Goal: Task Accomplishment & Management: Complete application form

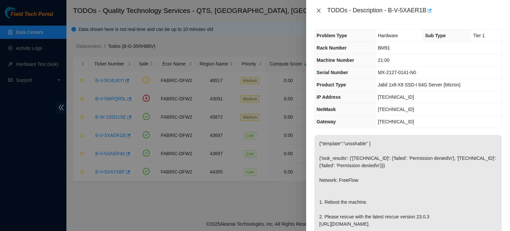
click at [320, 10] on icon "close" at bounding box center [318, 10] width 5 height 5
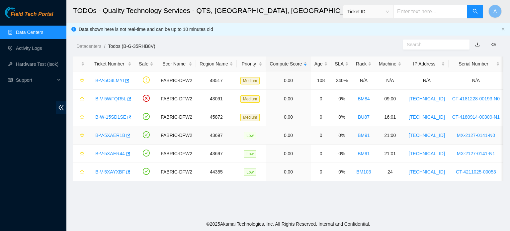
click at [109, 137] on link "B-V-5XAER1B" at bounding box center [110, 135] width 30 height 5
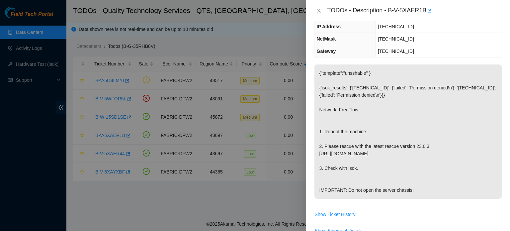
scroll to position [71, 0]
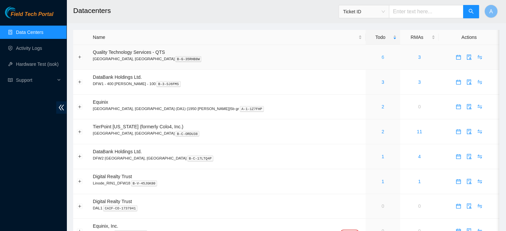
click at [381, 56] on link "6" at bounding box center [382, 57] width 3 height 5
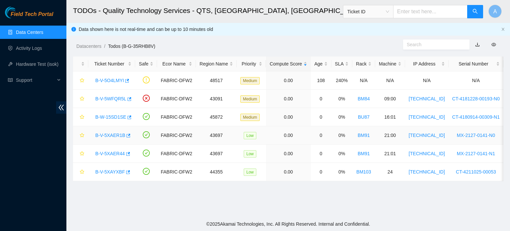
click at [118, 134] on link "B-V-5XAER1B" at bounding box center [110, 135] width 30 height 5
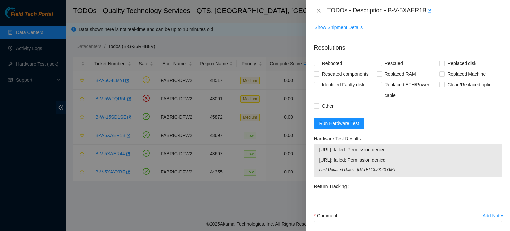
scroll to position [278, 0]
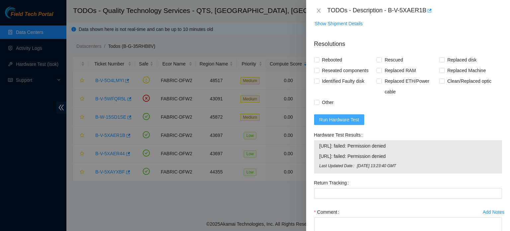
click at [359, 125] on button "Run Hardware Test" at bounding box center [339, 119] width 51 height 11
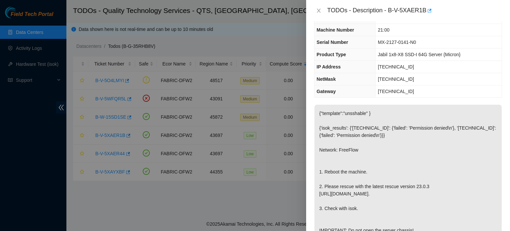
scroll to position [0, 0]
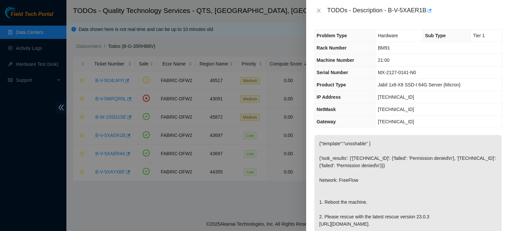
click at [360, 178] on p "{"template":"unsshable" } {'isok_results': {'[TECHNICAL_ID]': {'failed': 'Permi…" at bounding box center [408, 202] width 187 height 134
click at [319, 13] on button "Close" at bounding box center [318, 11] width 9 height 6
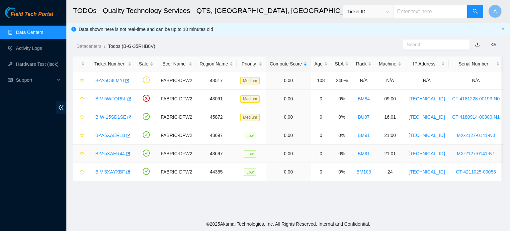
click at [108, 153] on link "B-V-5XAER44" at bounding box center [110, 153] width 30 height 5
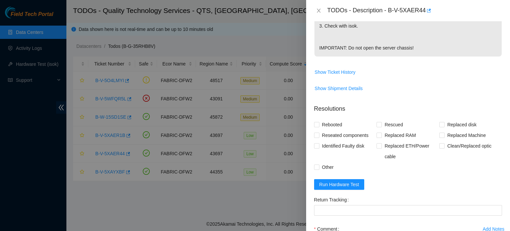
scroll to position [280, 0]
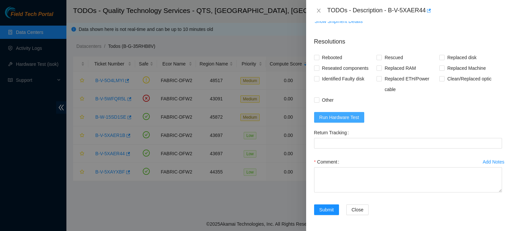
click at [361, 123] on button "Run Hardware Test" at bounding box center [339, 117] width 51 height 11
click at [323, 57] on span "Rebooted" at bounding box center [333, 57] width 26 height 11
click at [319, 57] on input "Rebooted" at bounding box center [316, 57] width 5 height 5
checkbox input "true"
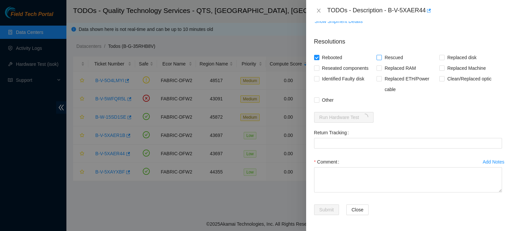
click at [386, 59] on span "Rescued" at bounding box center [394, 57] width 24 height 11
click at [382, 59] on input "Rescued" at bounding box center [379, 57] width 5 height 5
checkbox input "true"
click at [367, 67] on span "Reseated components" at bounding box center [346, 68] width 52 height 11
click at [319, 67] on input "Reseated components" at bounding box center [316, 67] width 5 height 5
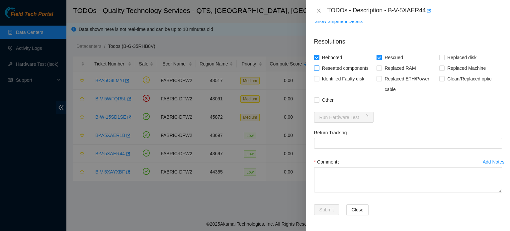
checkbox input "true"
click at [330, 102] on span "Other" at bounding box center [328, 100] width 17 height 11
click at [319, 102] on input "Other" at bounding box center [316, 99] width 5 height 5
click at [330, 102] on span "Other" at bounding box center [328, 100] width 17 height 11
click at [319, 102] on input "Other" at bounding box center [316, 99] width 5 height 5
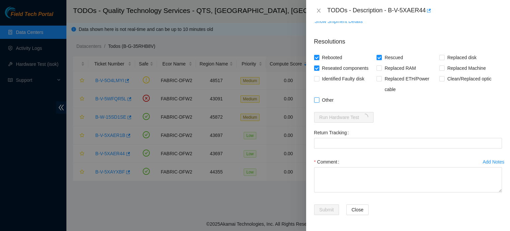
drag, startPoint x: 330, startPoint y: 102, endPoint x: 319, endPoint y: 101, distance: 11.0
click at [319, 101] on label "Other" at bounding box center [325, 100] width 22 height 11
click at [320, 101] on span "Other" at bounding box center [328, 100] width 17 height 11
click at [319, 101] on input "Other" at bounding box center [316, 99] width 5 height 5
checkbox input "true"
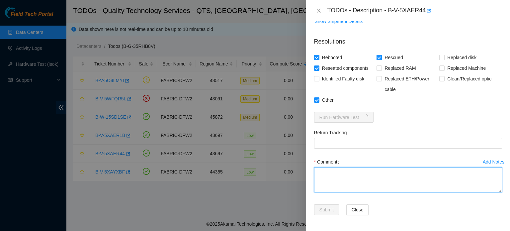
click at [343, 167] on textarea "Comment" at bounding box center [408, 179] width 188 height 25
type textarea "r"
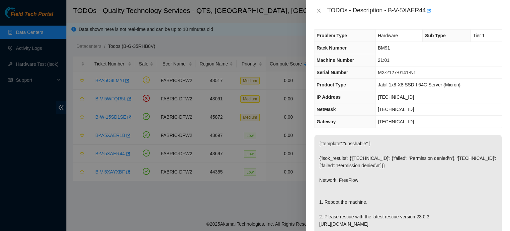
scroll to position [0, 0]
click at [433, 155] on p "{"template":"unsshable" } {'isok_results': {'[TECHNICAL_ID]': {'failed': 'Permi…" at bounding box center [408, 202] width 187 height 134
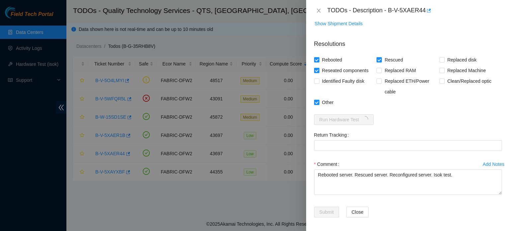
scroll to position [294, 0]
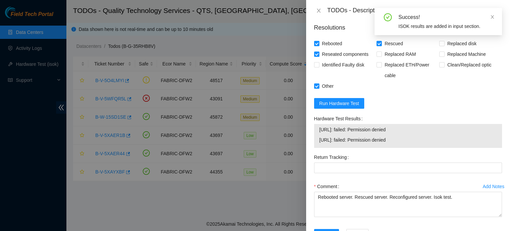
drag, startPoint x: 318, startPoint y: 154, endPoint x: 393, endPoint y: 153, distance: 74.8
click at [393, 148] on div "[URL]: failed: Permission denied [URL]: failed: Permission denied" at bounding box center [408, 136] width 188 height 24
click at [343, 144] on span "[URL]: failed: Permission denied" at bounding box center [408, 139] width 177 height 7
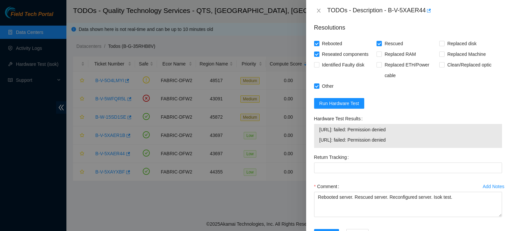
drag, startPoint x: 320, startPoint y: 153, endPoint x: 399, endPoint y: 156, distance: 79.2
click at [399, 144] on span "[URL]: failed: Permission denied" at bounding box center [408, 139] width 177 height 7
copy span "[URL]: failed: Permission denied"
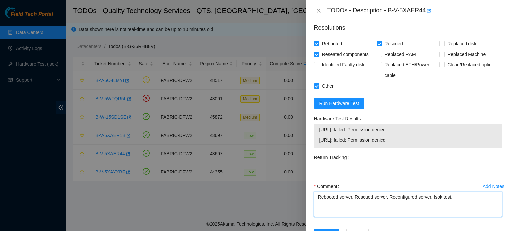
click at [453, 210] on textarea "Rebooted server. Rescued server. Reconfigured server. Isok test." at bounding box center [408, 204] width 188 height 25
paste textarea "[URL]: failed: Permission denied"
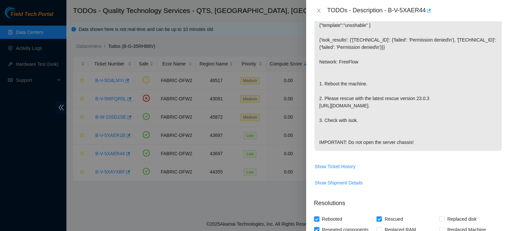
scroll to position [0, 0]
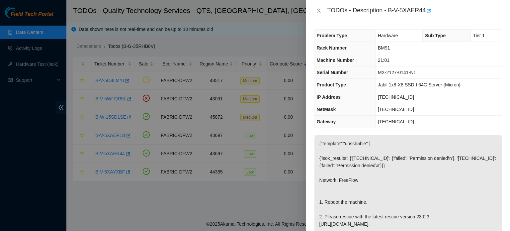
type textarea "Rebooted server. Rescued server. Reconfigured server. Isok test. [URL]: failed:…"
click at [394, 180] on p "{"template":"unsshable" } {'isok_results': {'[TECHNICAL_ID]': {'failed': 'Permi…" at bounding box center [408, 202] width 187 height 134
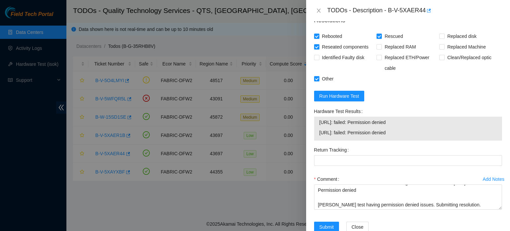
scroll to position [332, 0]
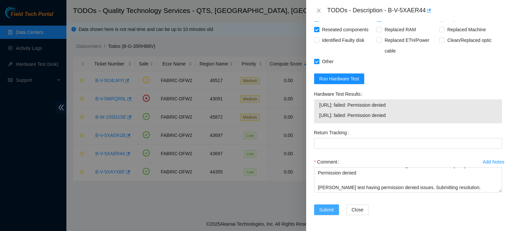
click at [324, 206] on span "Submit" at bounding box center [327, 209] width 15 height 7
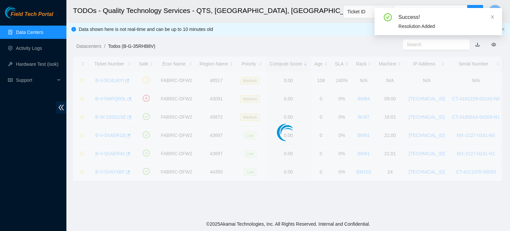
scroll to position [182, 0]
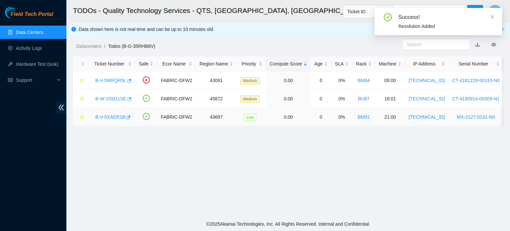
click at [117, 119] on link "B-V-5XAER1B" at bounding box center [110, 116] width 30 height 5
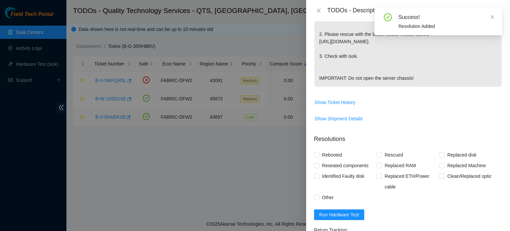
click at [117, 119] on div at bounding box center [255, 115] width 510 height 231
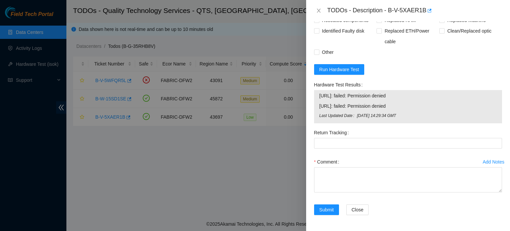
scroll to position [342, 0]
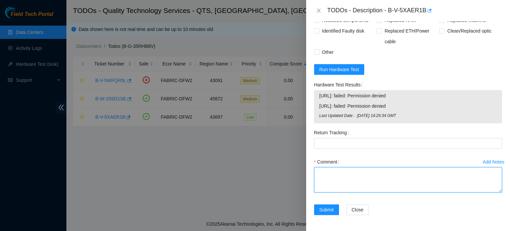
click at [342, 174] on textarea "Comment" at bounding box center [408, 179] width 188 height 25
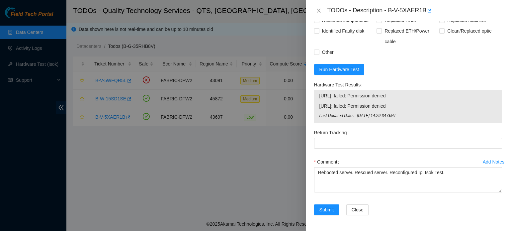
drag, startPoint x: 319, startPoint y: 93, endPoint x: 398, endPoint y: 97, distance: 79.2
click at [398, 97] on span "[URL]: failed: Permission denied" at bounding box center [408, 95] width 177 height 7
copy span "[URL]: failed: Permission denied"
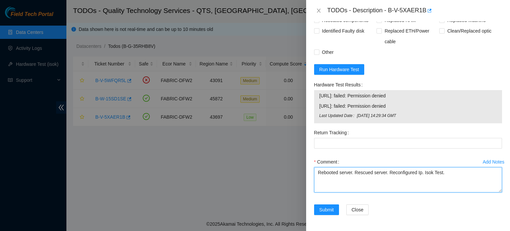
click at [455, 174] on textarea "Rebooted server. Rescued server. Reconfigured Ip. Isok Test." at bounding box center [408, 179] width 188 height 25
paste textarea "[URL]: failed: Permission denied"
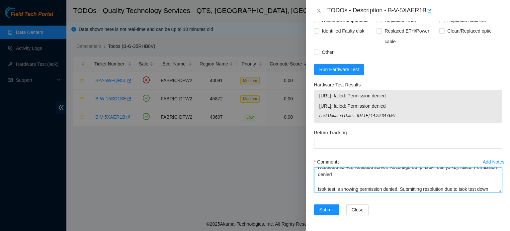
scroll to position [13, 0]
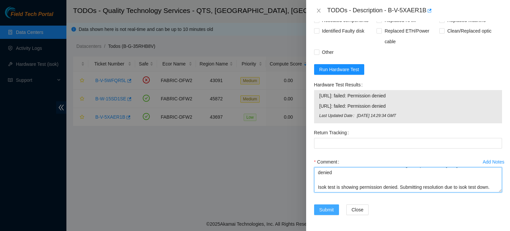
type textarea "Rebooted server. Rescued server. Reconfigured Ip. Isok Test. [URL]: failed: Per…"
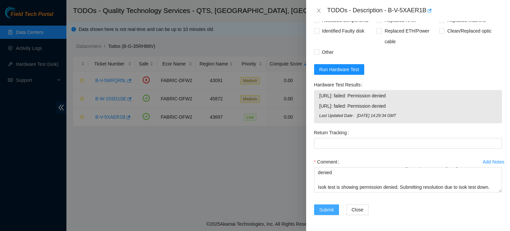
drag, startPoint x: 330, startPoint y: 214, endPoint x: 343, endPoint y: 95, distance: 119.7
click at [343, 95] on form "Resolutions Rebooted Rescued Replaced disk Reseated components Replaced RAM Rep…" at bounding box center [408, 103] width 188 height 239
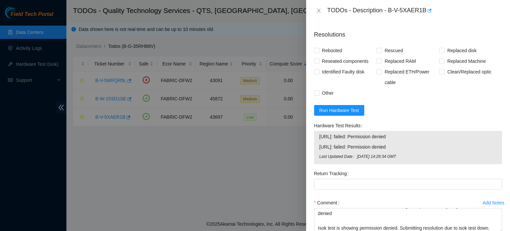
scroll to position [286, 0]
click at [328, 56] on span "Rebooted" at bounding box center [333, 51] width 26 height 11
click at [319, 53] on input "Rebooted" at bounding box center [316, 50] width 5 height 5
checkbox input "true"
click at [383, 56] on span "Rescued" at bounding box center [394, 51] width 24 height 11
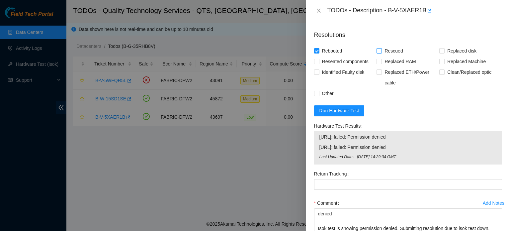
click at [382, 53] on input "Rescued" at bounding box center [379, 50] width 5 height 5
checkbox input "true"
click at [356, 67] on span "Reseated components" at bounding box center [346, 61] width 52 height 11
click at [319, 63] on input "Reseated components" at bounding box center [316, 61] width 5 height 5
checkbox input "true"
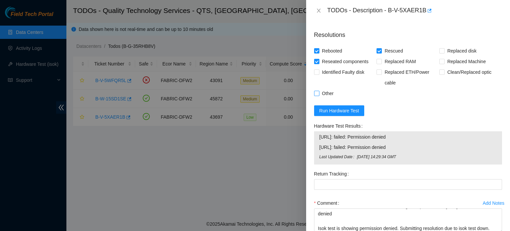
click at [323, 99] on span "Other" at bounding box center [328, 93] width 17 height 11
click at [319, 95] on input "Other" at bounding box center [316, 93] width 5 height 5
checkbox input "true"
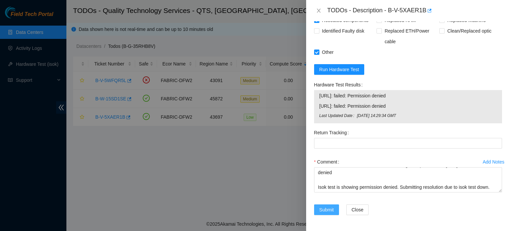
click at [337, 209] on button "Submit" at bounding box center [326, 209] width 25 height 11
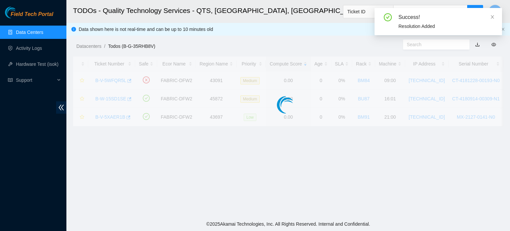
scroll to position [182, 0]
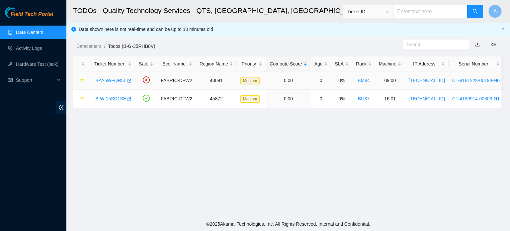
click at [104, 82] on link "B-V-5WFQR5L" at bounding box center [110, 80] width 31 height 5
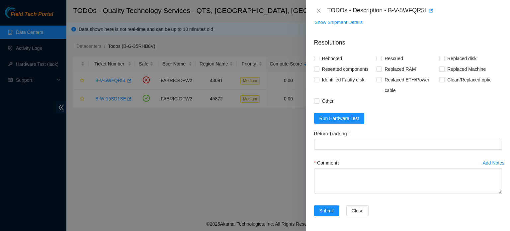
scroll to position [0, 0]
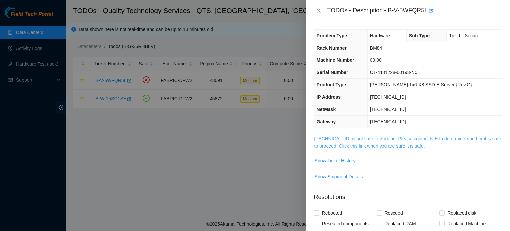
click at [412, 143] on link "[TECHNICAL_ID] is not safe to work on. Please contact NIE to determine whether …" at bounding box center [408, 142] width 187 height 13
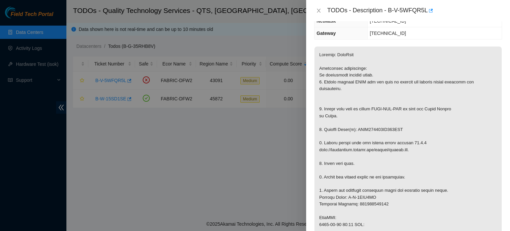
scroll to position [89, 0]
click at [270, 65] on div at bounding box center [255, 115] width 510 height 231
click at [322, 8] on button "Close" at bounding box center [318, 11] width 9 height 6
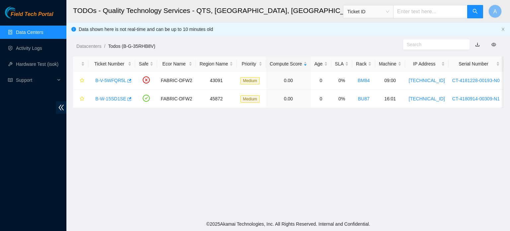
scroll to position [110, 0]
click at [111, 98] on link "B-W-15SD1SE" at bounding box center [110, 98] width 31 height 5
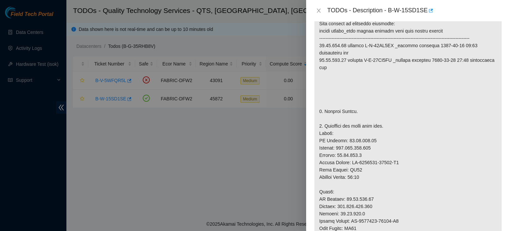
scroll to position [123, 0]
click at [320, 12] on icon "close" at bounding box center [318, 10] width 5 height 5
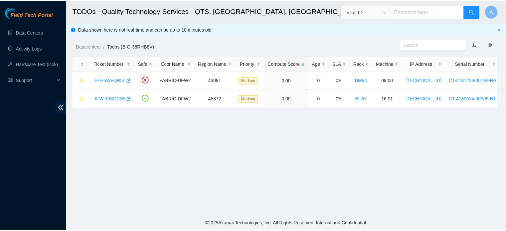
scroll to position [145, 0]
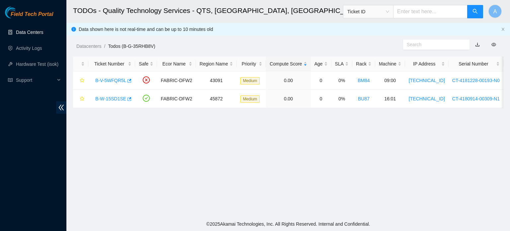
click at [41, 31] on link "Data Centers" at bounding box center [29, 32] width 27 height 5
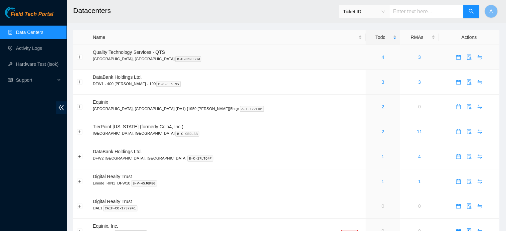
click at [381, 58] on link "4" at bounding box center [382, 57] width 3 height 5
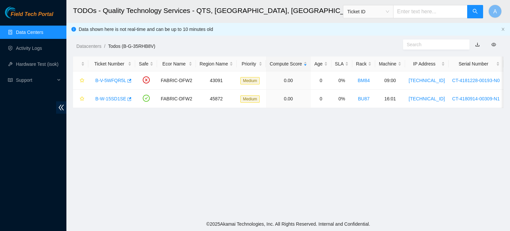
click at [43, 32] on link "Data Centers" at bounding box center [29, 32] width 27 height 5
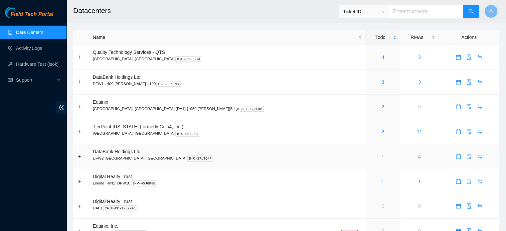
click at [381, 157] on link "1" at bounding box center [382, 156] width 3 height 5
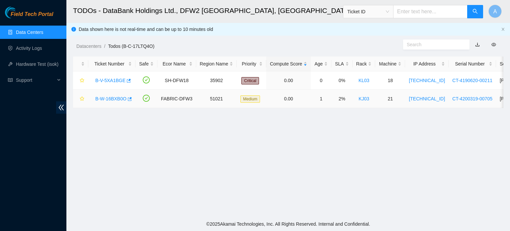
click at [108, 96] on link "B-W-16BXB0O" at bounding box center [110, 98] width 31 height 5
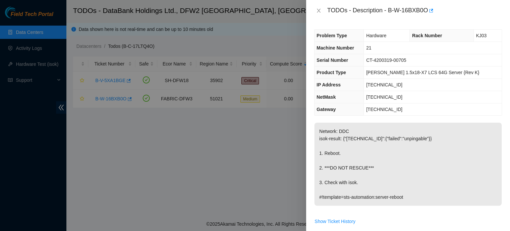
click at [43, 34] on div at bounding box center [255, 115] width 510 height 231
click at [320, 11] on icon "close" at bounding box center [318, 10] width 5 height 5
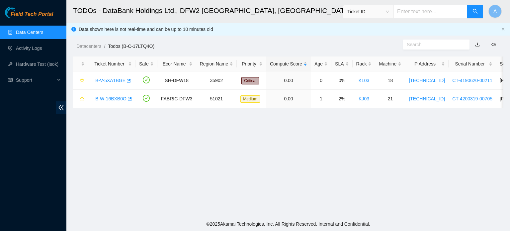
click at [33, 33] on link "Data Centers" at bounding box center [29, 32] width 27 height 5
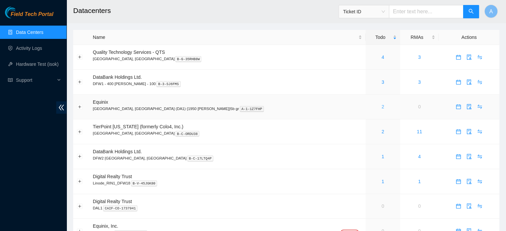
click at [381, 107] on link "2" at bounding box center [382, 106] width 3 height 5
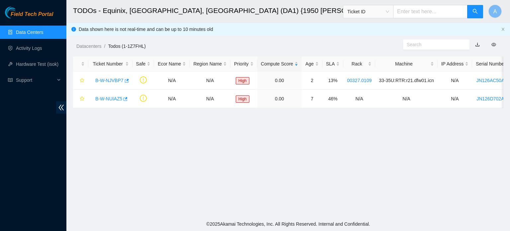
click at [41, 30] on link "Data Centers" at bounding box center [29, 32] width 27 height 5
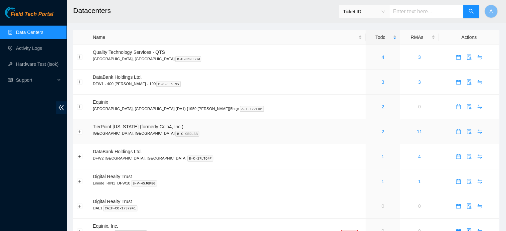
scroll to position [34, 0]
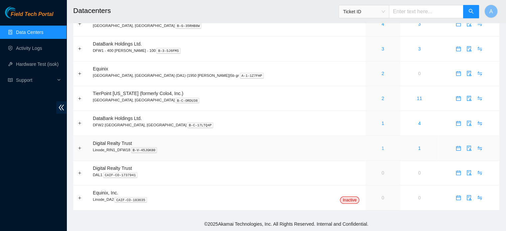
click at [381, 148] on link "1" at bounding box center [382, 148] width 3 height 5
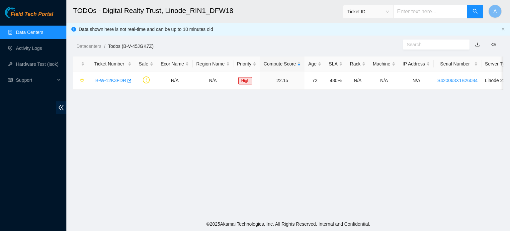
click at [43, 31] on link "Data Centers" at bounding box center [29, 32] width 27 height 5
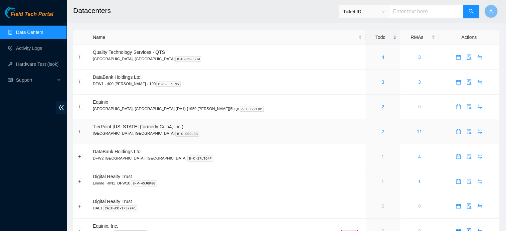
click at [381, 131] on link "2" at bounding box center [382, 131] width 3 height 5
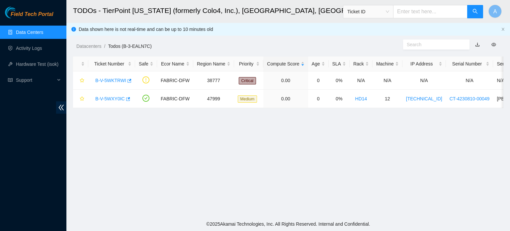
click at [43, 30] on link "Data Centers" at bounding box center [29, 32] width 27 height 5
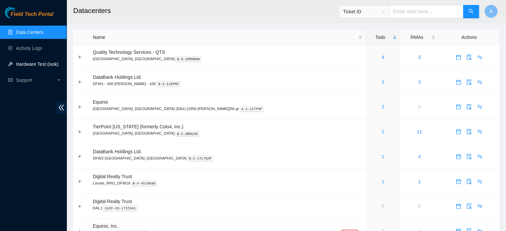
click at [40, 61] on link "Hardware Test (isok)" at bounding box center [37, 63] width 43 height 5
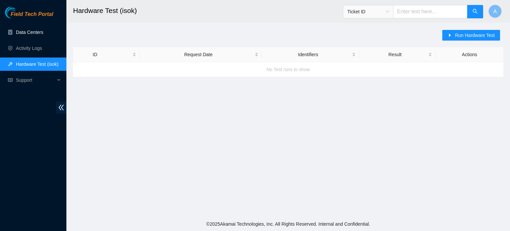
click at [29, 30] on link "Data Centers" at bounding box center [29, 32] width 27 height 5
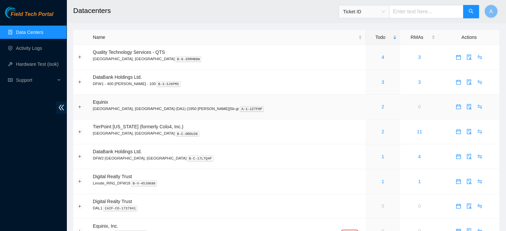
scroll to position [11, 0]
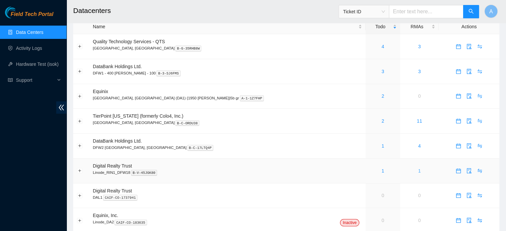
click at [418, 171] on link "1" at bounding box center [419, 170] width 3 height 5
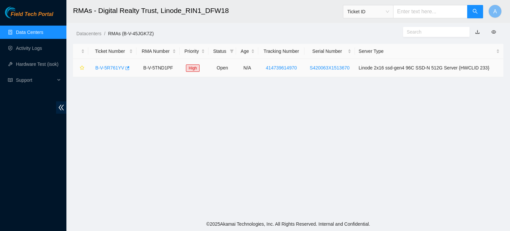
click at [107, 71] on div "B-V-5R761YV" at bounding box center [112, 67] width 41 height 11
click at [108, 68] on link "B-V-5R761YV" at bounding box center [109, 67] width 29 height 5
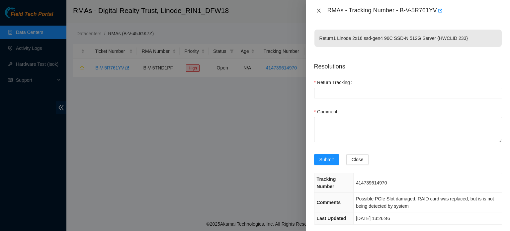
click at [319, 12] on icon "close" at bounding box center [318, 10] width 5 height 5
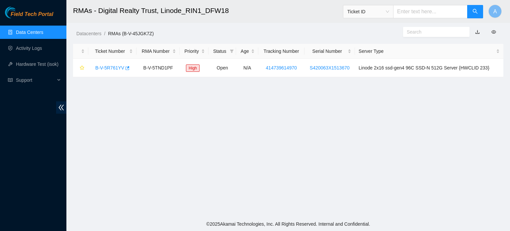
click at [43, 35] on link "Data Centers" at bounding box center [29, 32] width 27 height 5
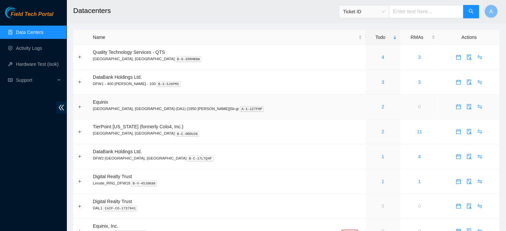
scroll to position [34, 0]
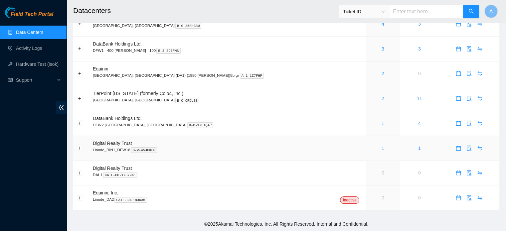
click at [369, 148] on div "1" at bounding box center [382, 148] width 27 height 7
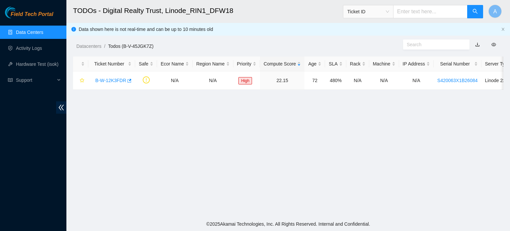
click at [335, 148] on main "TODOs - Digital Realty Trust, Linode_RIN1_DFW18 Ticket ID A Data shown here is …" at bounding box center [288, 108] width 444 height 217
click at [117, 82] on link "B-W-12K3FDR" at bounding box center [110, 80] width 31 height 5
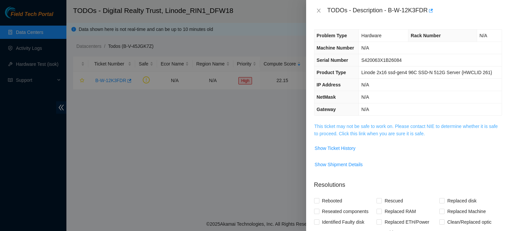
click at [403, 131] on link "This ticket may not be safe to work on. Please contact NIE to determine whether…" at bounding box center [406, 130] width 183 height 13
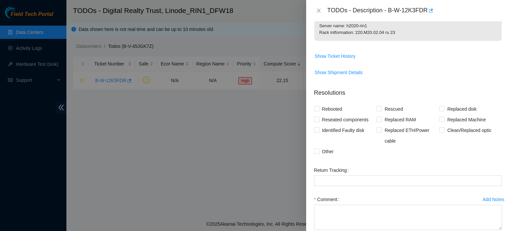
scroll to position [182, 0]
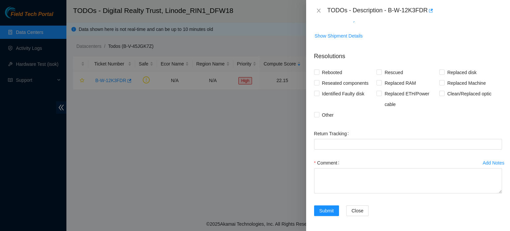
click at [254, 141] on div at bounding box center [255, 115] width 510 height 231
click at [321, 8] on icon "close" at bounding box center [318, 10] width 5 height 5
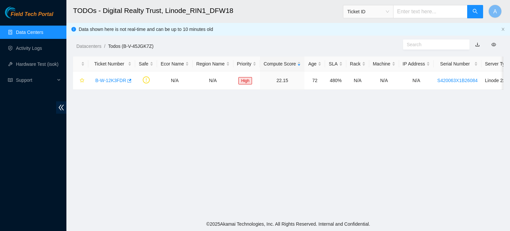
scroll to position [150, 0]
click at [32, 51] on link "Activity Logs" at bounding box center [29, 48] width 26 height 5
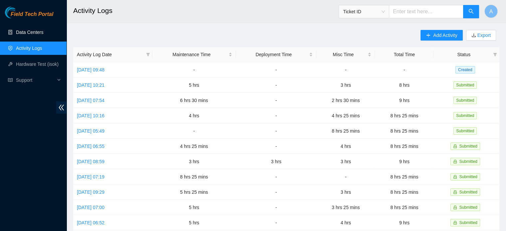
click at [43, 32] on link "Data Centers" at bounding box center [29, 32] width 27 height 5
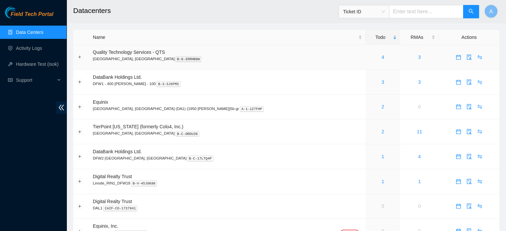
click at [369, 54] on div "4" at bounding box center [382, 57] width 27 height 7
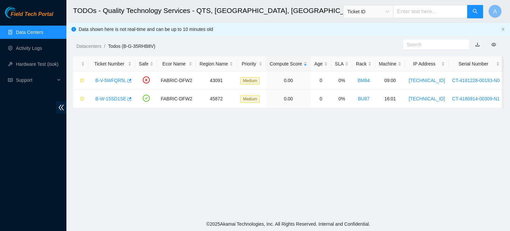
click at [36, 35] on link "Data Centers" at bounding box center [29, 32] width 27 height 5
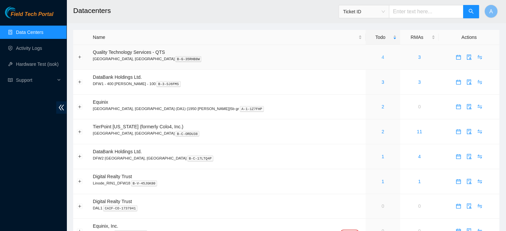
click at [381, 58] on link "4" at bounding box center [382, 57] width 3 height 5
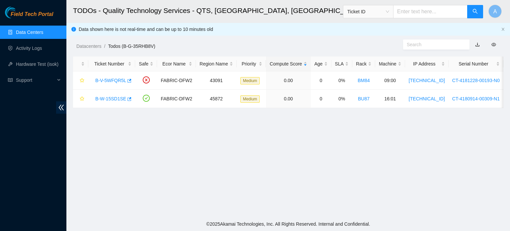
click at [36, 32] on link "Data Centers" at bounding box center [29, 32] width 27 height 5
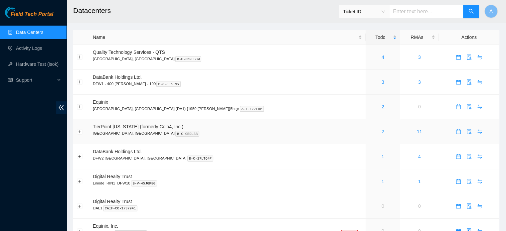
click at [381, 133] on link "2" at bounding box center [382, 131] width 3 height 5
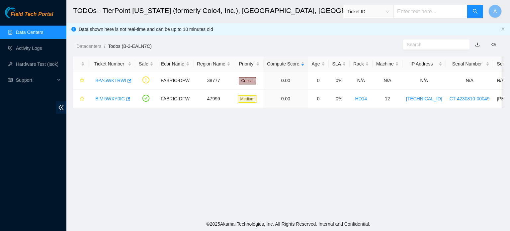
click at [43, 33] on link "Data Centers" at bounding box center [29, 32] width 27 height 5
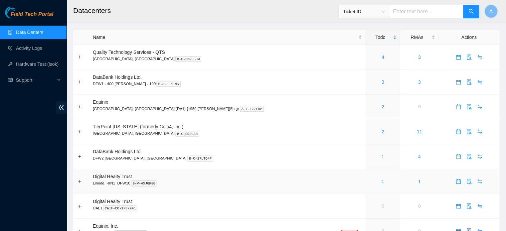
click at [369, 183] on div "1" at bounding box center [382, 181] width 27 height 7
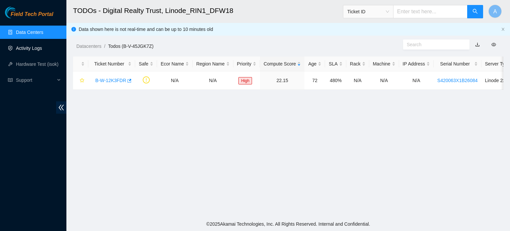
click at [42, 47] on link "Activity Logs" at bounding box center [29, 48] width 26 height 5
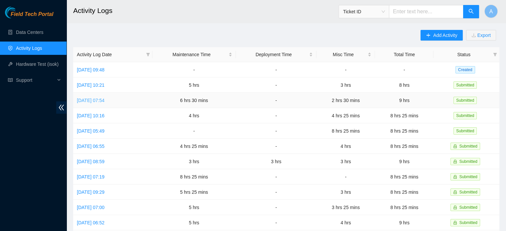
click at [104, 100] on link "Tue, 30 Sep 2025 07:54" at bounding box center [91, 100] width 28 height 5
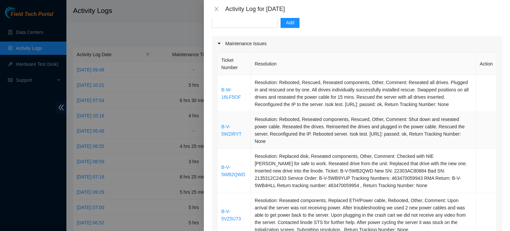
scroll to position [112, 0]
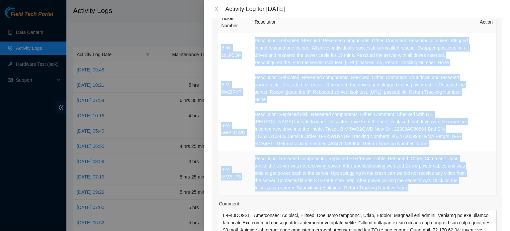
drag, startPoint x: 218, startPoint y: 48, endPoint x: 491, endPoint y: 182, distance: 303.5
click at [491, 182] on tbody "B-W-16LF5OF Resolution: Rebooted, Rescued, Reseated components, Other, Comment:…" at bounding box center [358, 114] width 280 height 162
copy tbody "B-W-16LF5OF Resolution: Rebooted, Rescued, Reseated components, Other, Comment:…"
click at [213, 6] on button "Close" at bounding box center [216, 9] width 9 height 6
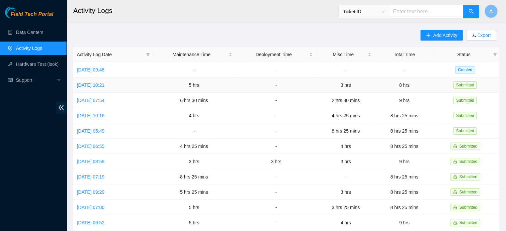
click at [103, 79] on td "Wed, 01 Oct 2025 10:21" at bounding box center [112, 84] width 79 height 15
click at [103, 83] on link "Wed, 01 Oct 2025 10:21" at bounding box center [91, 84] width 28 height 5
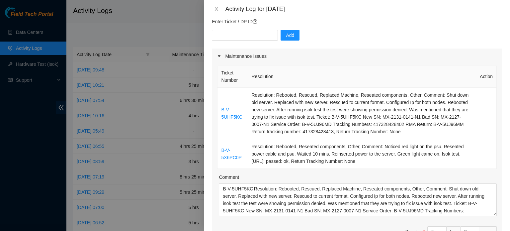
scroll to position [58, 0]
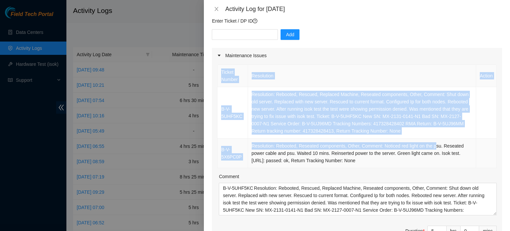
drag, startPoint x: 216, startPoint y: 103, endPoint x: 435, endPoint y: 140, distance: 221.7
click at [435, 140] on div "Ticket Number Resolution Action B-V-5UHF5KC Resolution: Rebooted, Rescued, Repl…" at bounding box center [357, 157] width 290 height 188
click at [384, 123] on td "Resolution: Rebooted, Rescued, Replaced Machine, Reseated components, Other, Co…" at bounding box center [362, 113] width 229 height 52
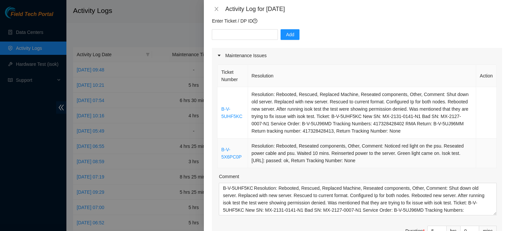
drag, startPoint x: 220, startPoint y: 108, endPoint x: 448, endPoint y: 161, distance: 233.8
click at [448, 161] on tbody "B-V-5UHF5KC Resolution: Rebooted, Rescued, Replaced Machine, Reseated component…" at bounding box center [358, 127] width 280 height 81
copy tbody "B-V-5UHF5KC Resolution: Rebooted, Rescued, Replaced Machine, Reseated component…"
